Goal: Transaction & Acquisition: Book appointment/travel/reservation

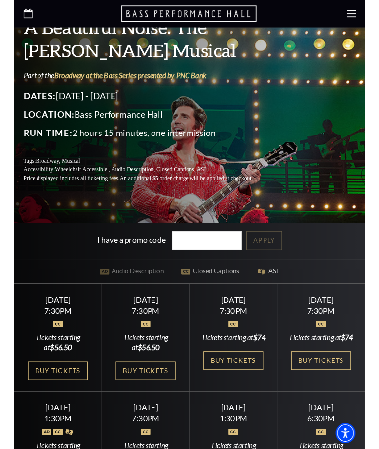
scroll to position [174, 0]
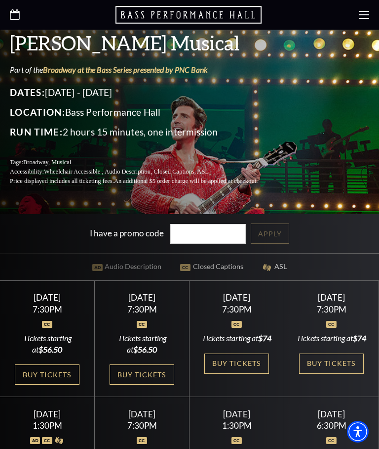
click at [44, 384] on link "Buy Tickets" at bounding box center [47, 374] width 64 height 20
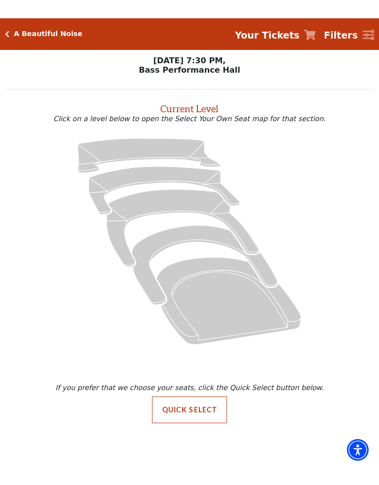
scroll to position [-37, 0]
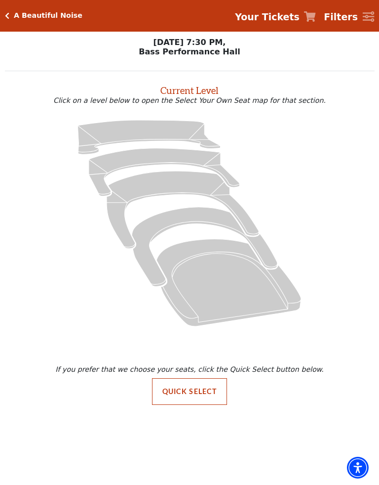
click at [184, 397] on button "Quick Select" at bounding box center [190, 391] width 76 height 27
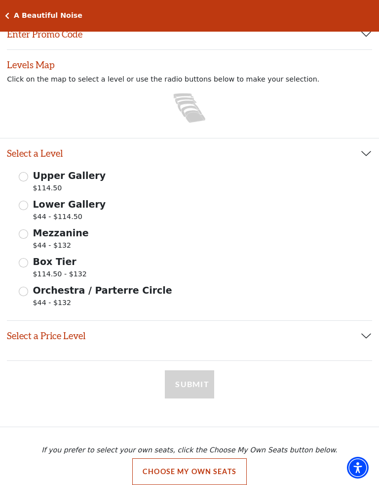
scroll to position [88, 0]
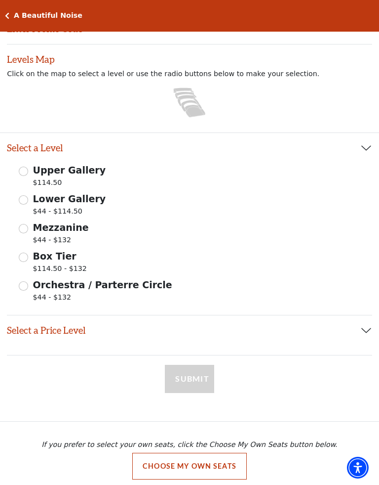
click at [27, 233] on input "Mezzanine $44 - $132" at bounding box center [23, 228] width 9 height 9
radio input "true"
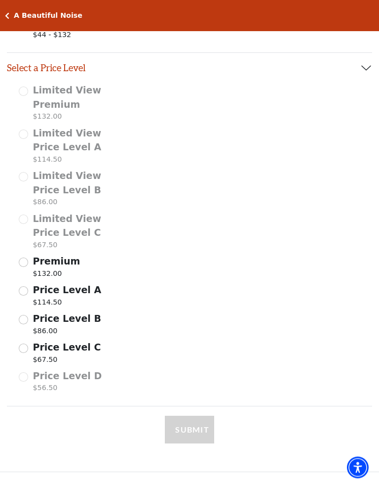
scroll to position [351, 0]
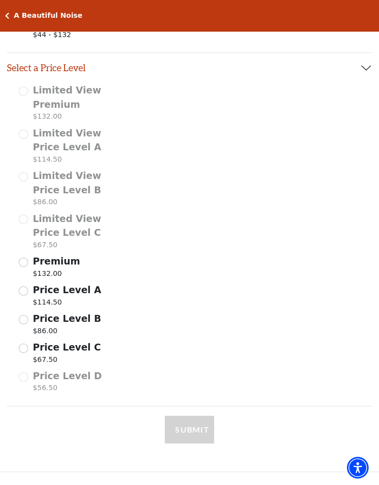
click at [26, 343] on input "Price Level C $67.50" at bounding box center [23, 347] width 9 height 9
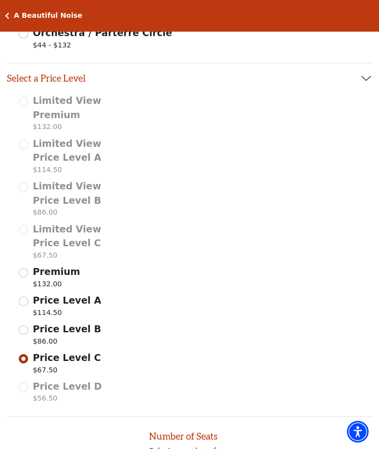
scroll to position [339, 0]
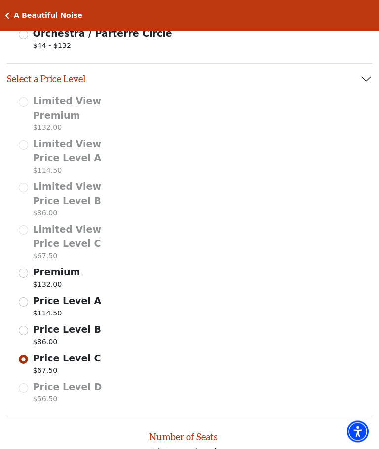
click at [16, 393] on div "Limited View Premium $132.00 Limited View Price Level A $114.50 Limited View Pr…" at bounding box center [190, 250] width 366 height 313
click at [20, 387] on div "Price Level D $56.50" at bounding box center [61, 394] width 85 height 28
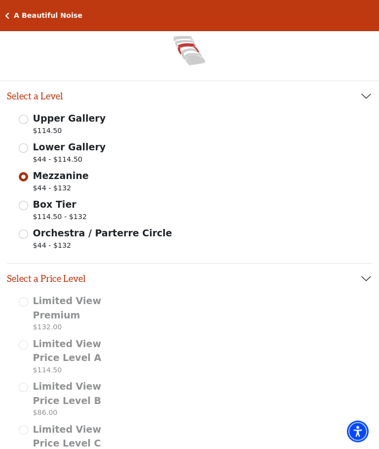
scroll to position [132, 0]
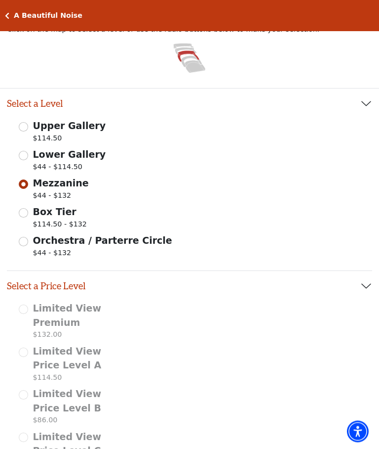
click at [19, 155] on input "Lower Gallery $44 - $114.50" at bounding box center [23, 155] width 9 height 9
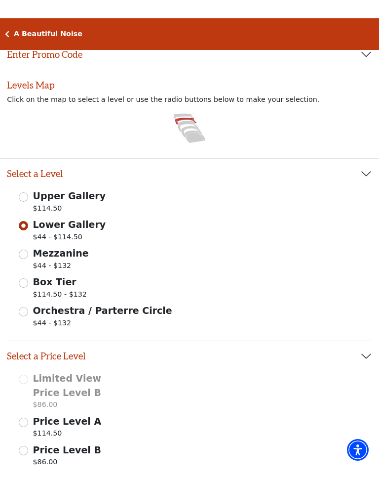
scroll to position [111, 0]
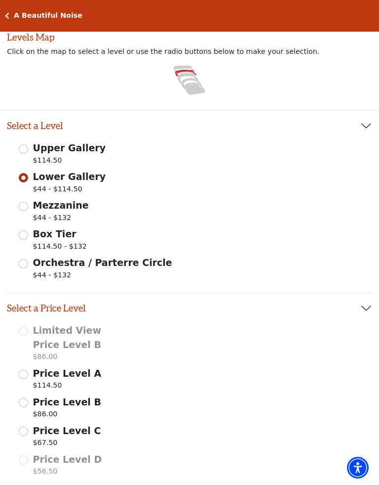
click at [24, 264] on input "Orchestra / Parterre Circle $44 - $132" at bounding box center [23, 263] width 9 height 9
radio input "true"
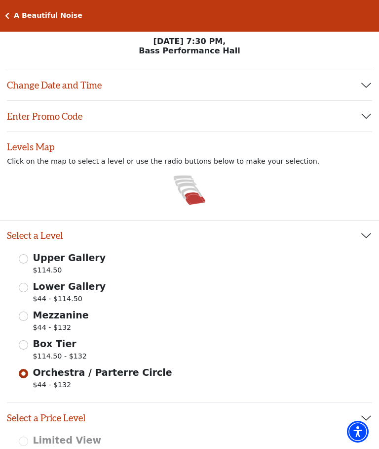
scroll to position [0, 0]
